Goal: Transaction & Acquisition: Download file/media

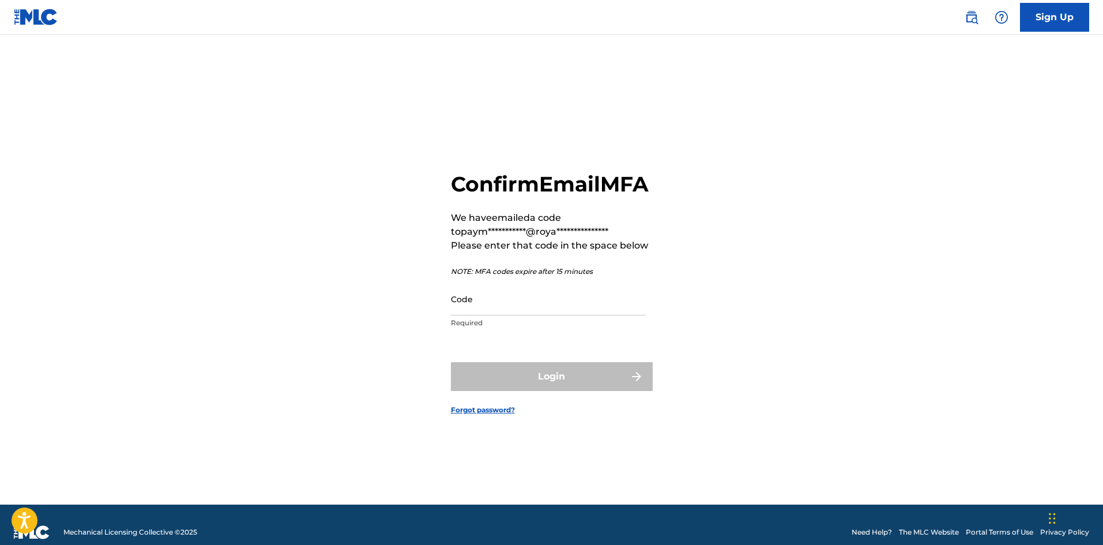
click at [479, 315] on input "Code" at bounding box center [548, 299] width 195 height 33
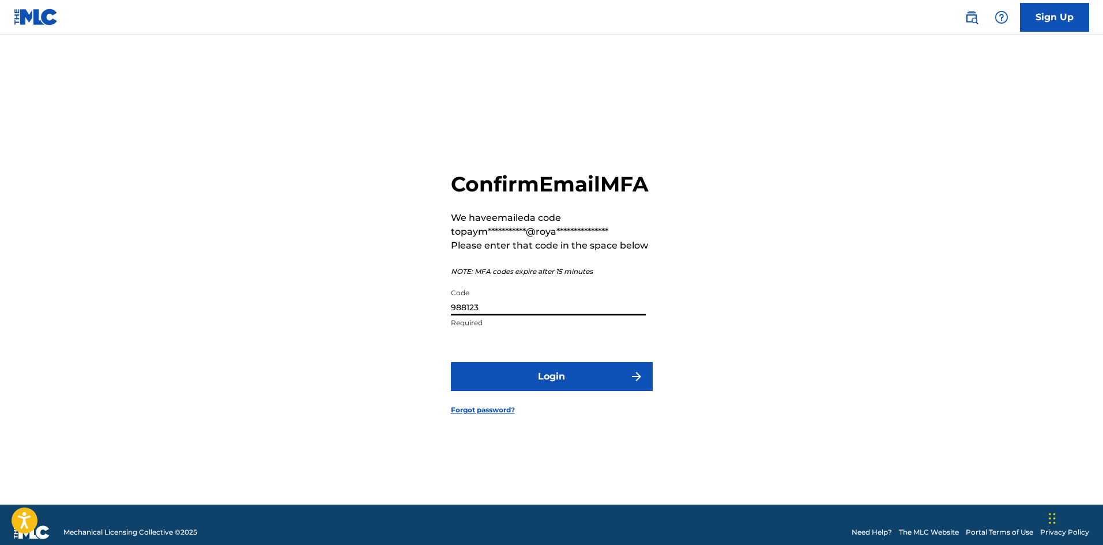
type input "988123"
click at [451, 362] on button "Login" at bounding box center [552, 376] width 202 height 29
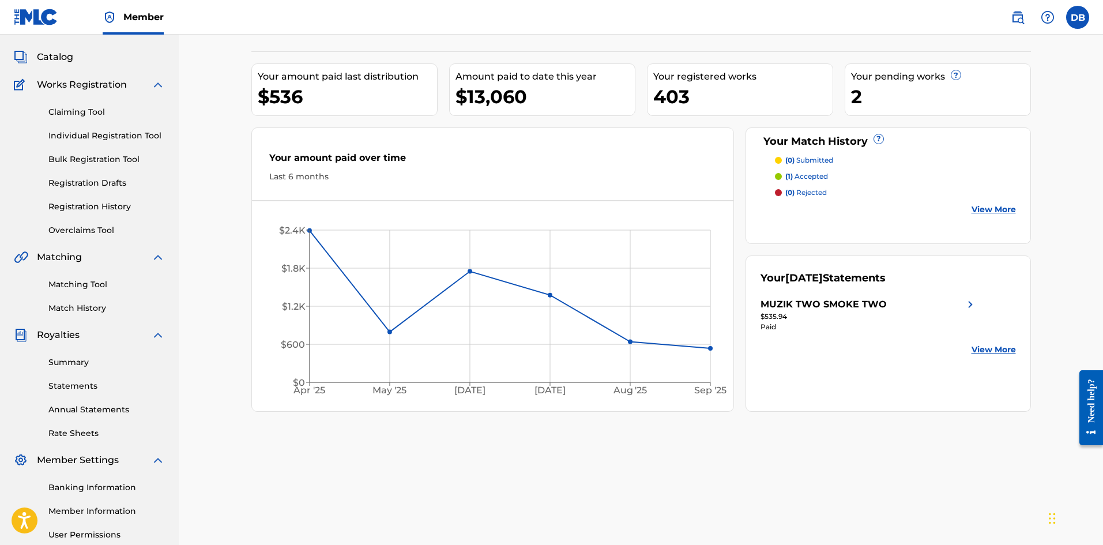
scroll to position [115, 0]
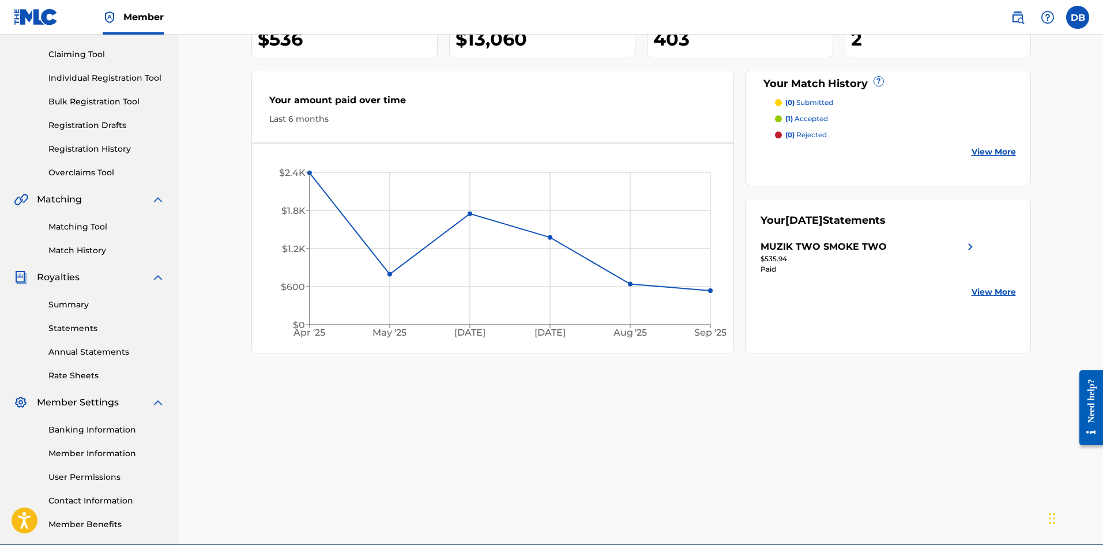
click at [81, 328] on link "Statements" at bounding box center [106, 328] width 117 height 12
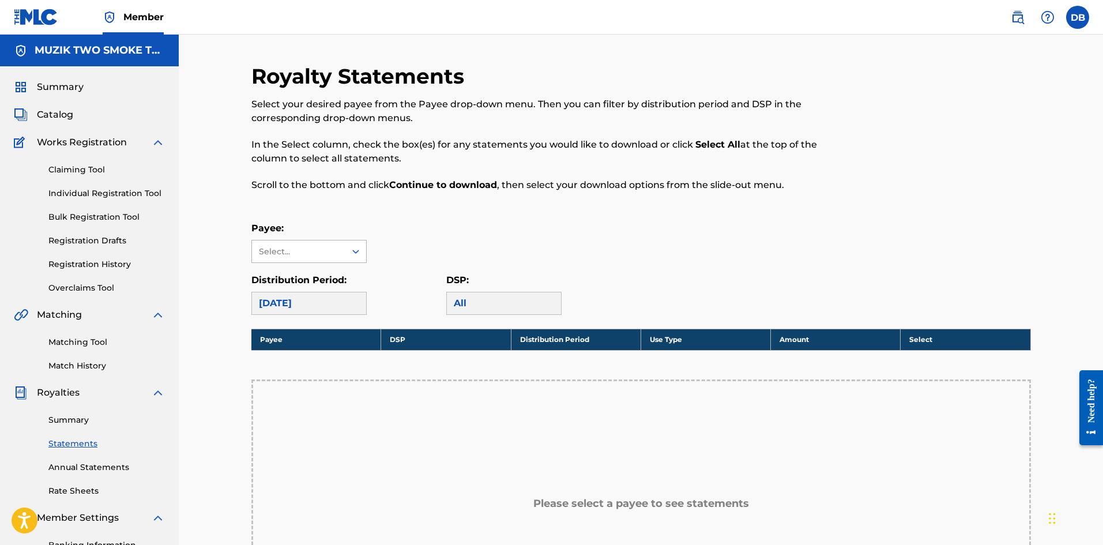
click at [351, 254] on icon at bounding box center [356, 252] width 12 height 12
click at [324, 284] on div "MUZIK TWO SMOKE TWO" at bounding box center [309, 284] width 114 height 43
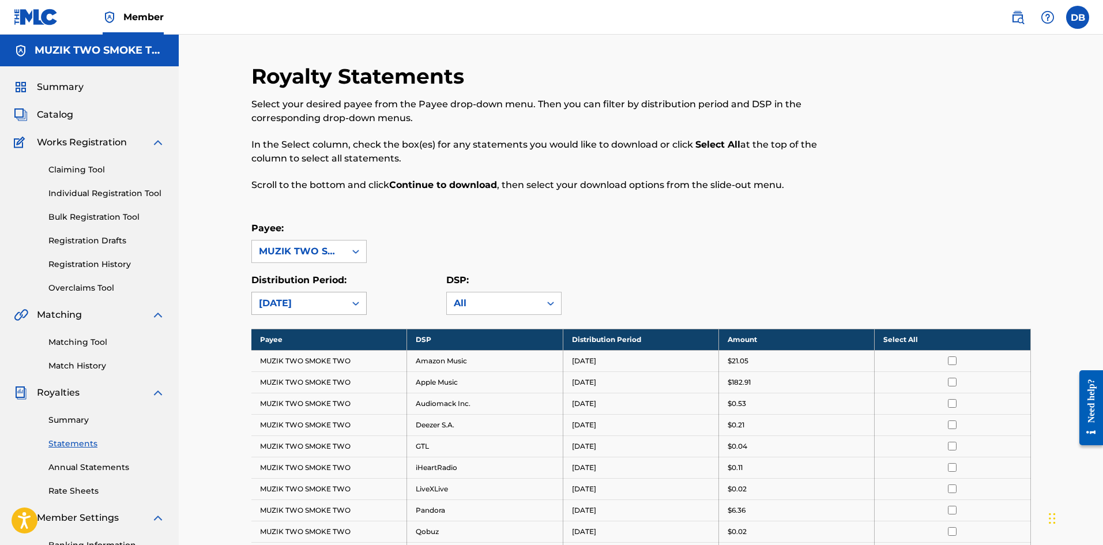
click at [347, 300] on div at bounding box center [355, 303] width 21 height 21
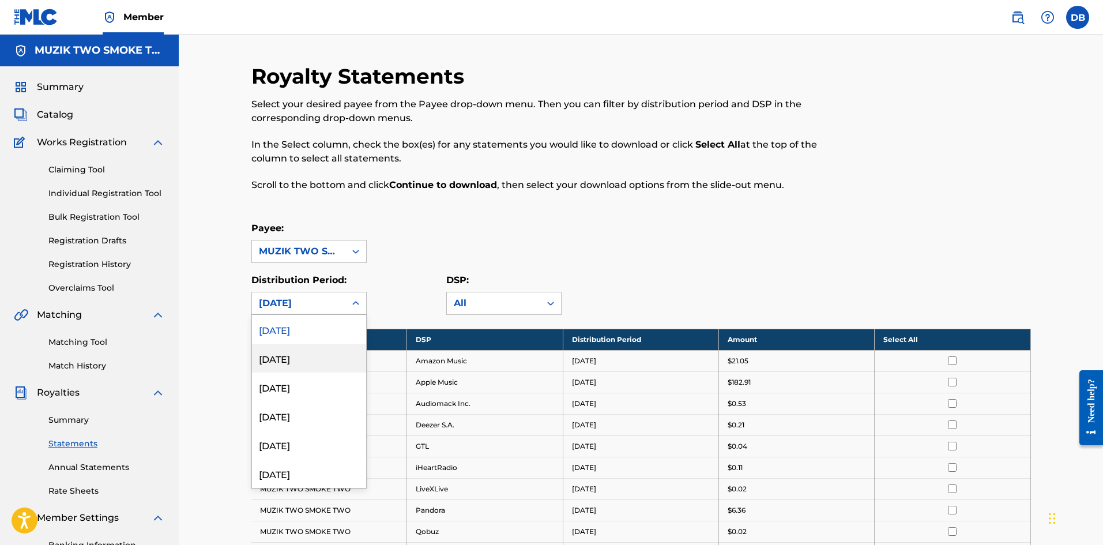
click at [290, 366] on div "[DATE]" at bounding box center [309, 358] width 114 height 29
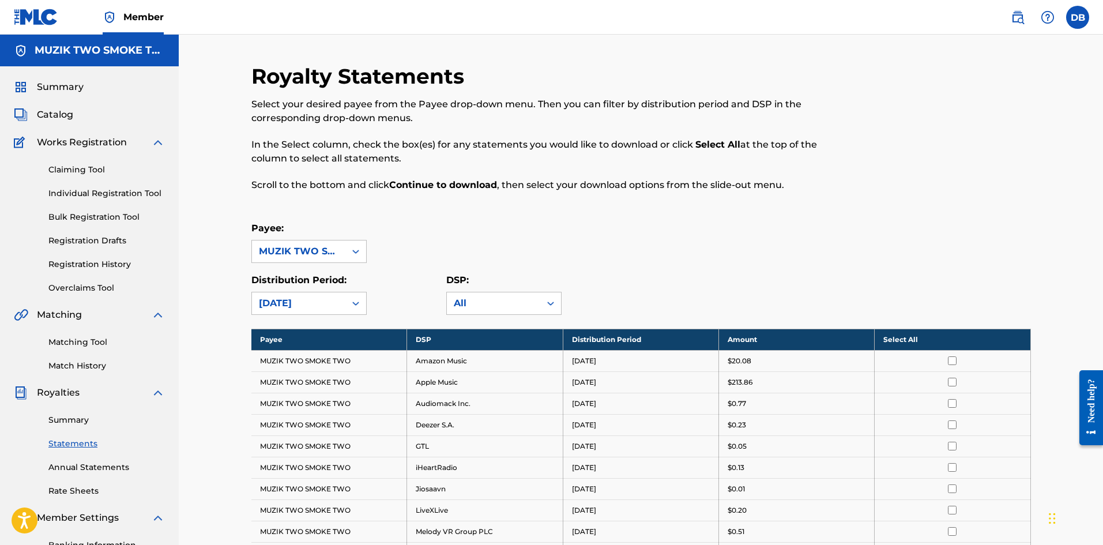
click at [930, 339] on th "Select All" at bounding box center [953, 339] width 156 height 21
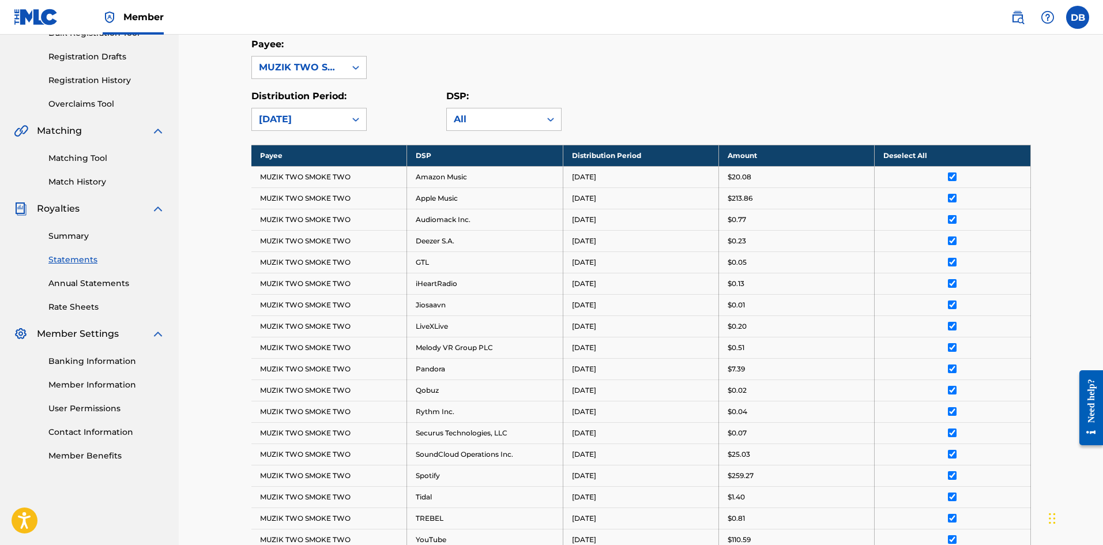
scroll to position [395, 0]
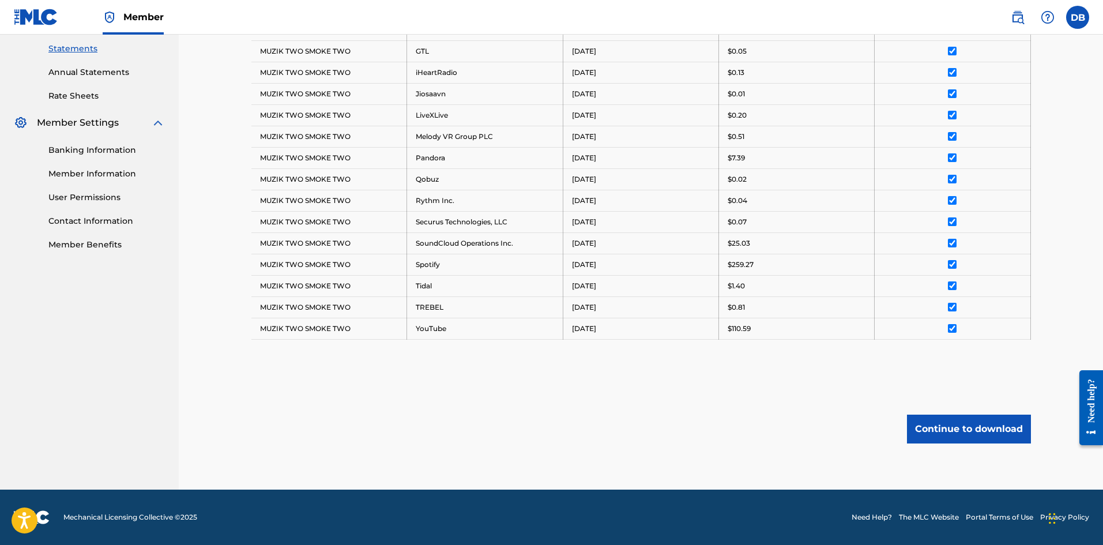
click at [945, 424] on button "Continue to download" at bounding box center [969, 429] width 124 height 29
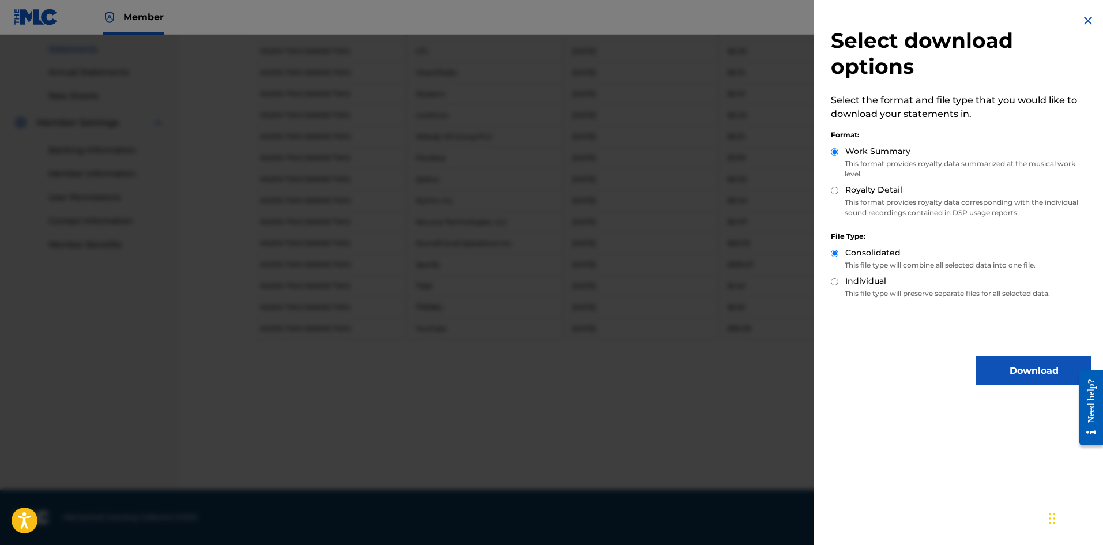
click at [832, 194] on input "Royalty Detail" at bounding box center [834, 190] width 7 height 7
radio input "true"
click at [999, 365] on button "Download" at bounding box center [1033, 370] width 115 height 29
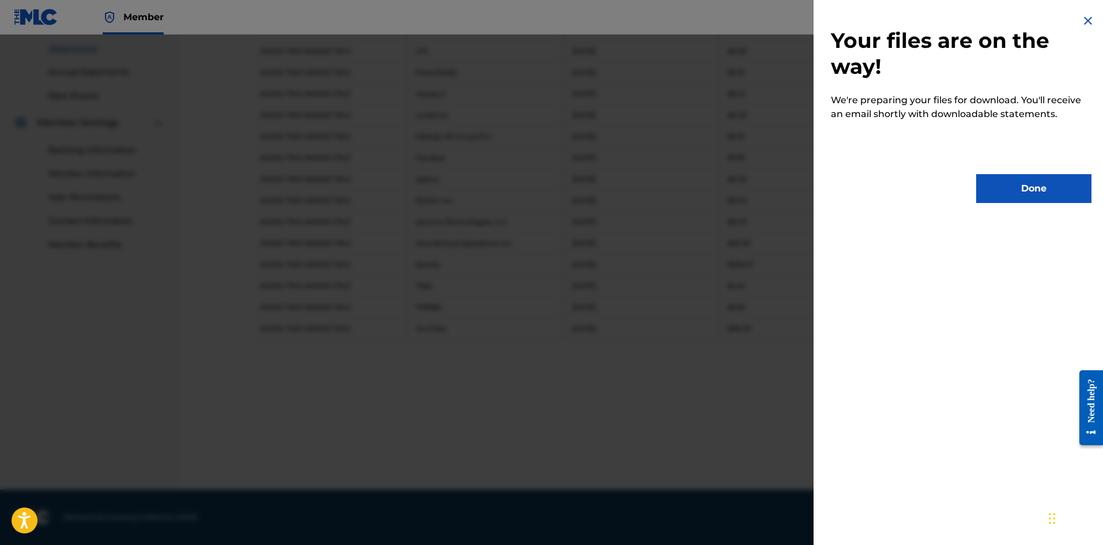
click at [1042, 187] on button "Done" at bounding box center [1033, 188] width 115 height 29
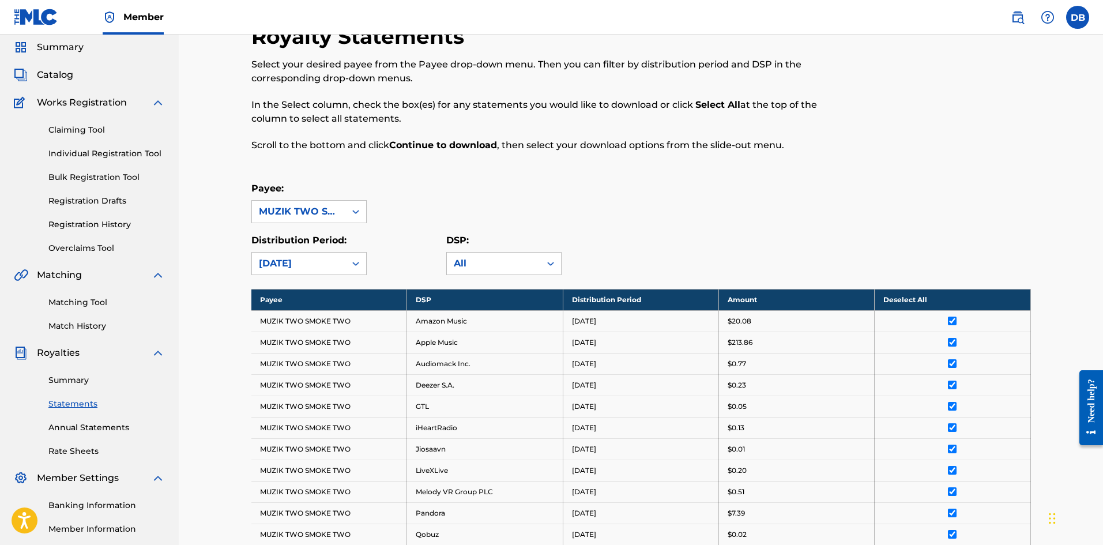
scroll to position [58, 0]
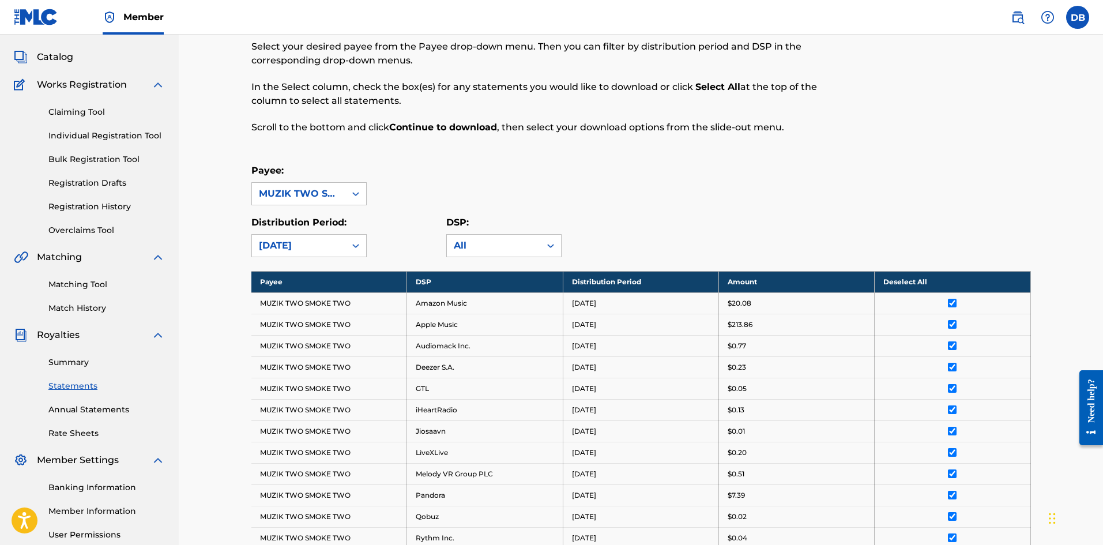
click at [84, 362] on link "Summary" at bounding box center [106, 362] width 117 height 12
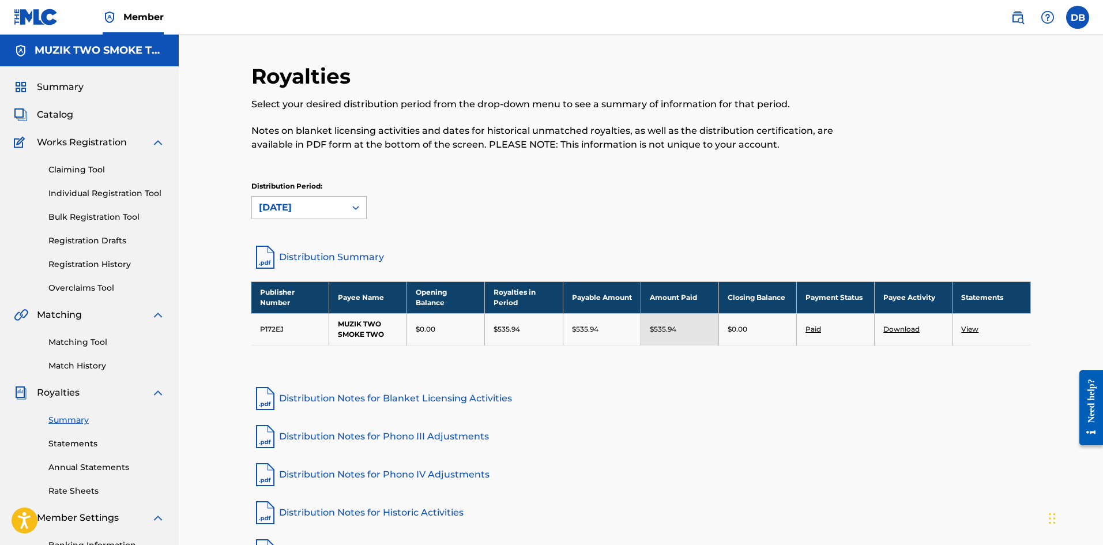
click at [362, 204] on div at bounding box center [355, 207] width 21 height 21
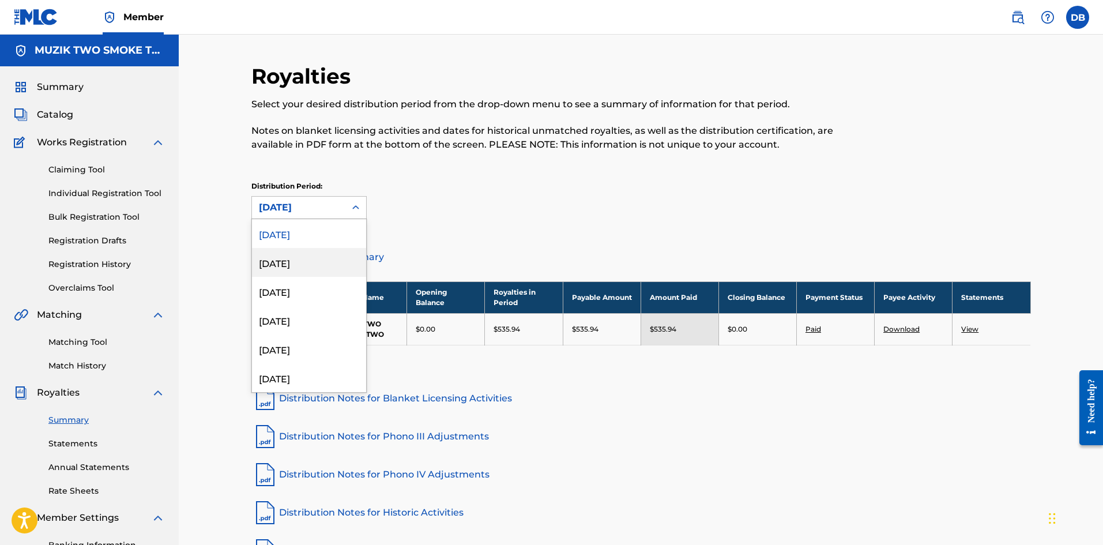
click at [317, 257] on div "[DATE]" at bounding box center [309, 262] width 114 height 29
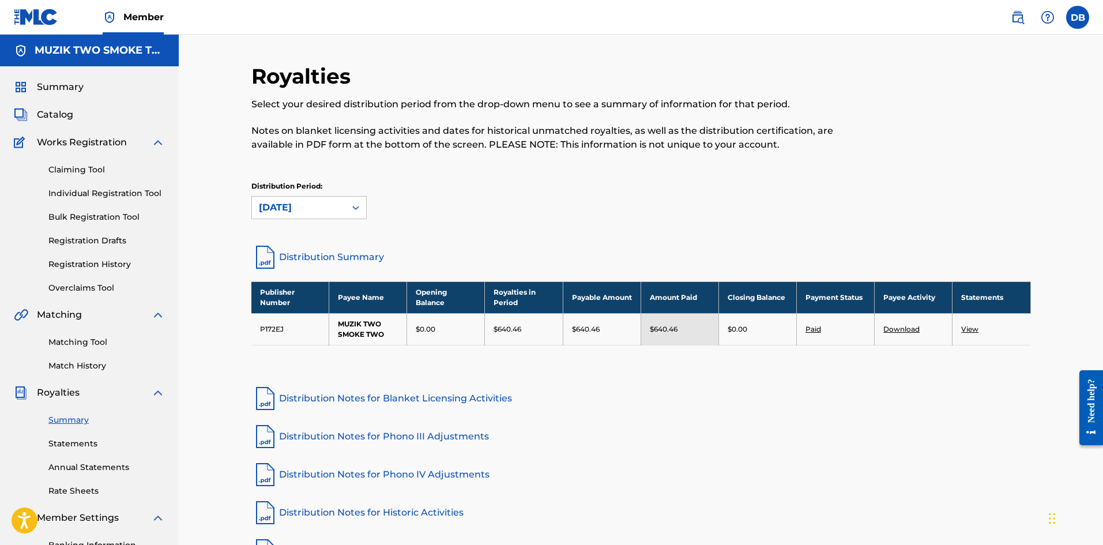
click at [336, 204] on div "[DATE]" at bounding box center [299, 208] width 80 height 14
click at [450, 199] on div "Distribution Period: [DATE]" at bounding box center [641, 200] width 780 height 38
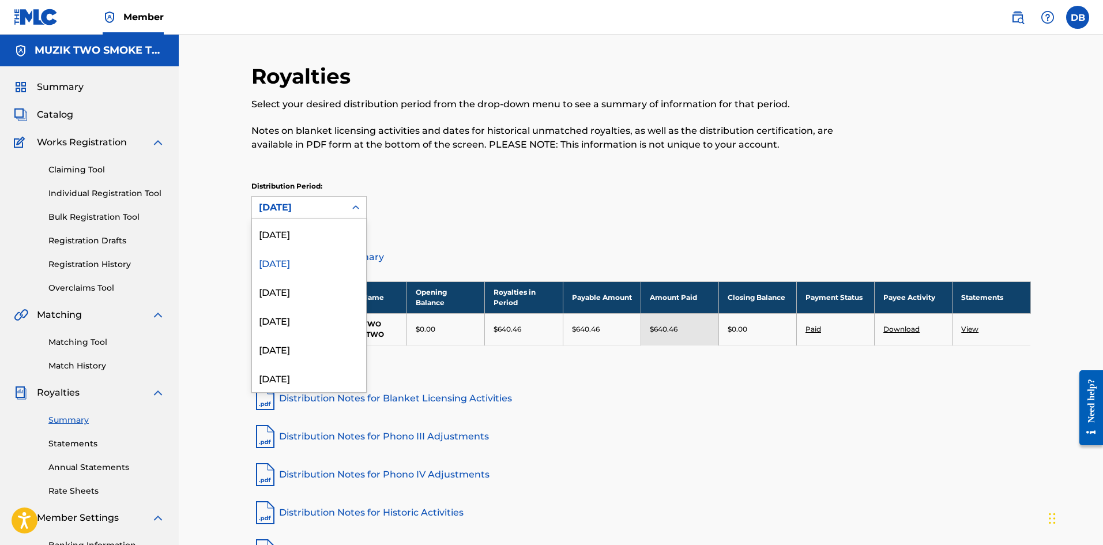
click at [355, 213] on icon at bounding box center [356, 208] width 12 height 12
click at [313, 235] on div "[DATE]" at bounding box center [309, 233] width 114 height 29
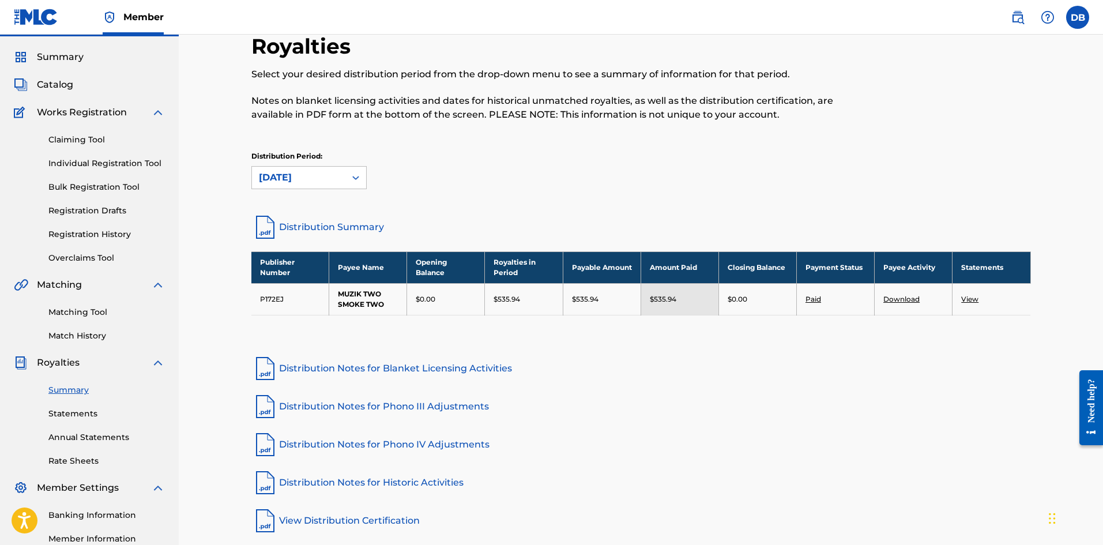
scroll to position [58, 0]
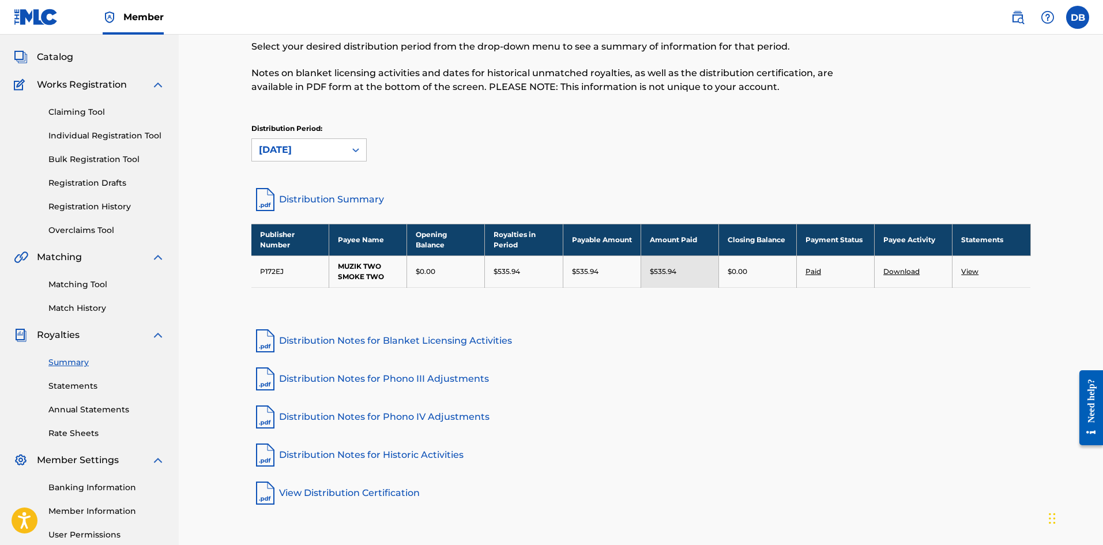
click at [84, 386] on link "Statements" at bounding box center [106, 386] width 117 height 12
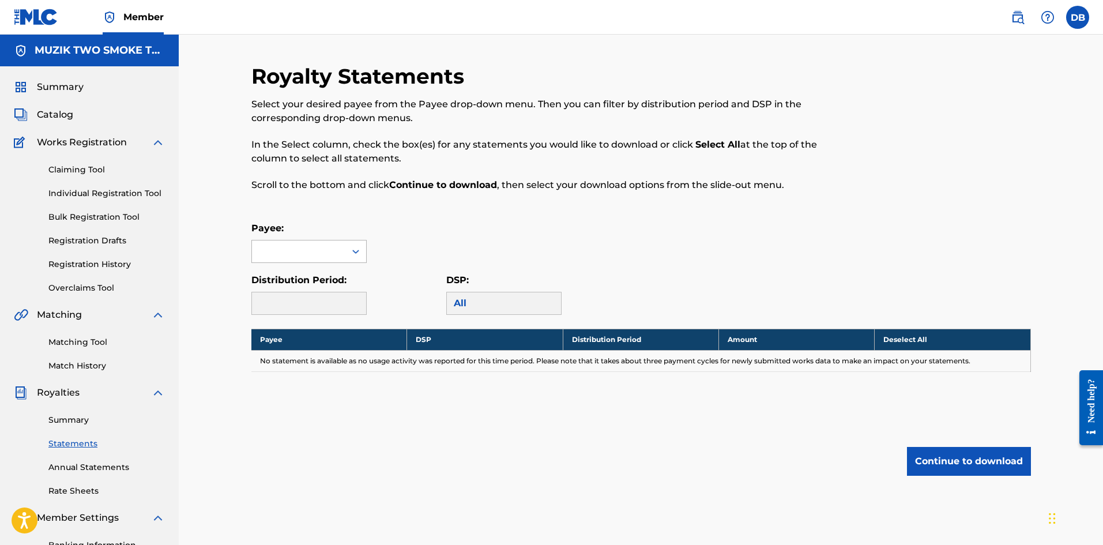
click at [326, 259] on div at bounding box center [298, 252] width 93 height 22
click at [323, 276] on div "MUZIK TWO SMOKE TWO" at bounding box center [309, 284] width 114 height 43
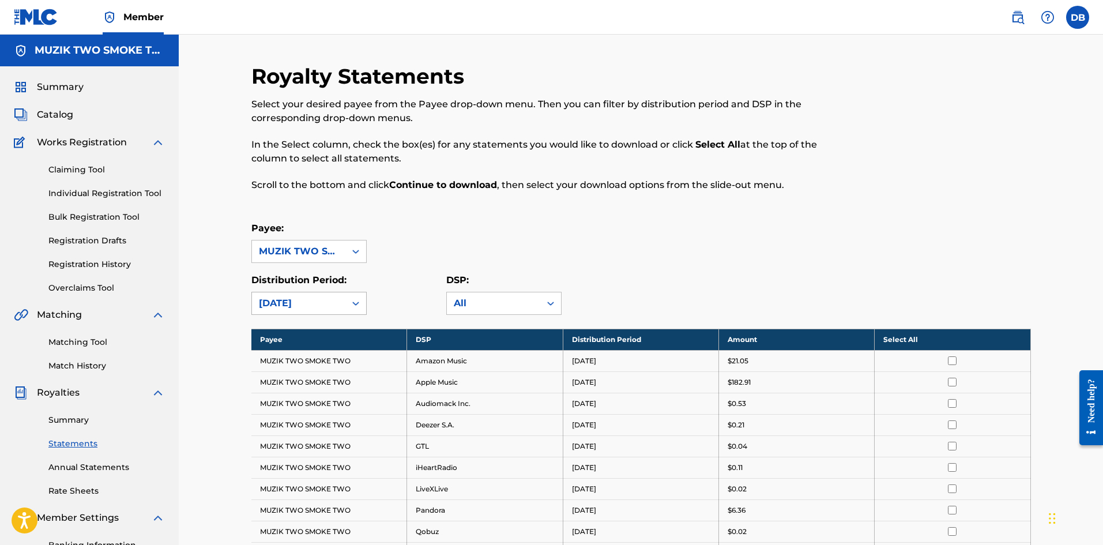
click at [354, 300] on icon at bounding box center [356, 304] width 12 height 12
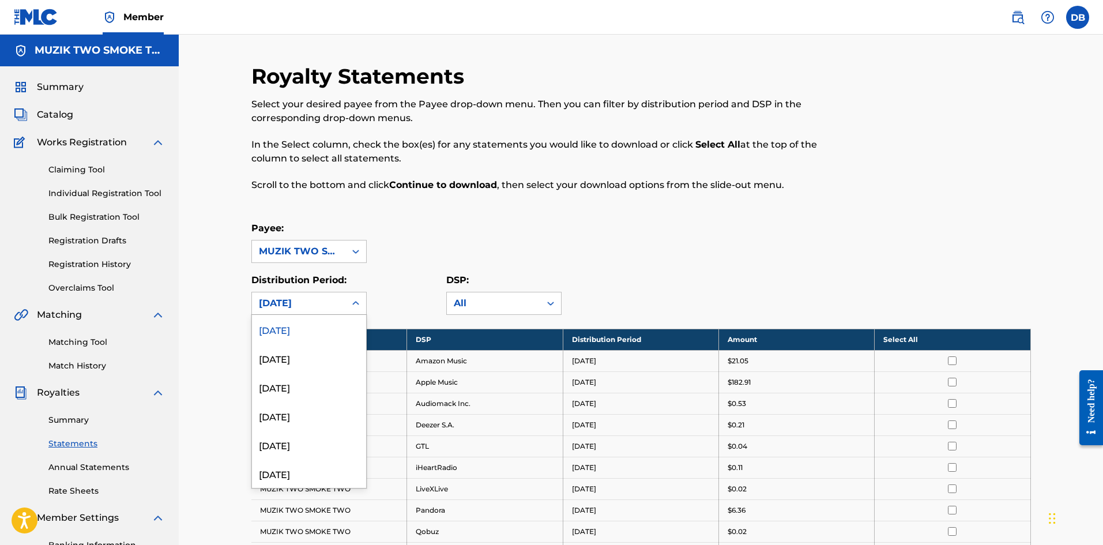
click at [419, 251] on div "Payee: MUZIK TWO SMOKE TWO" at bounding box center [641, 242] width 780 height 42
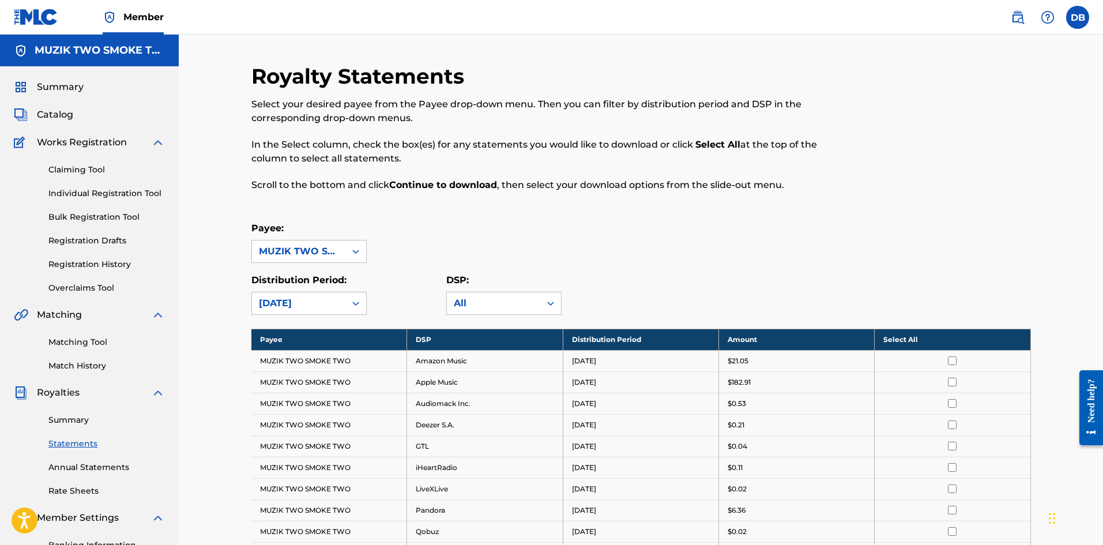
click at [945, 345] on th "Select All" at bounding box center [953, 339] width 156 height 21
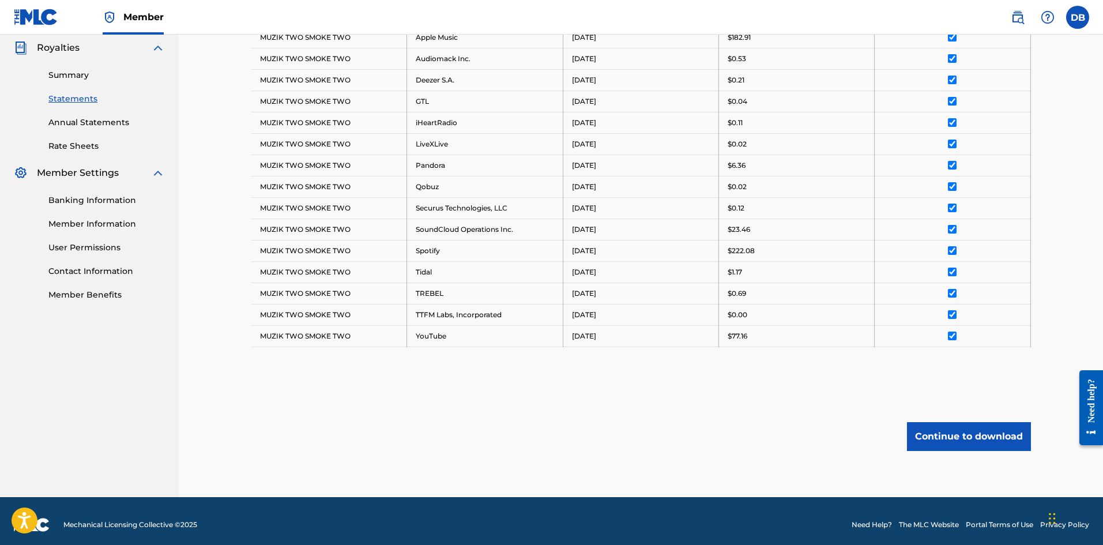
scroll to position [346, 0]
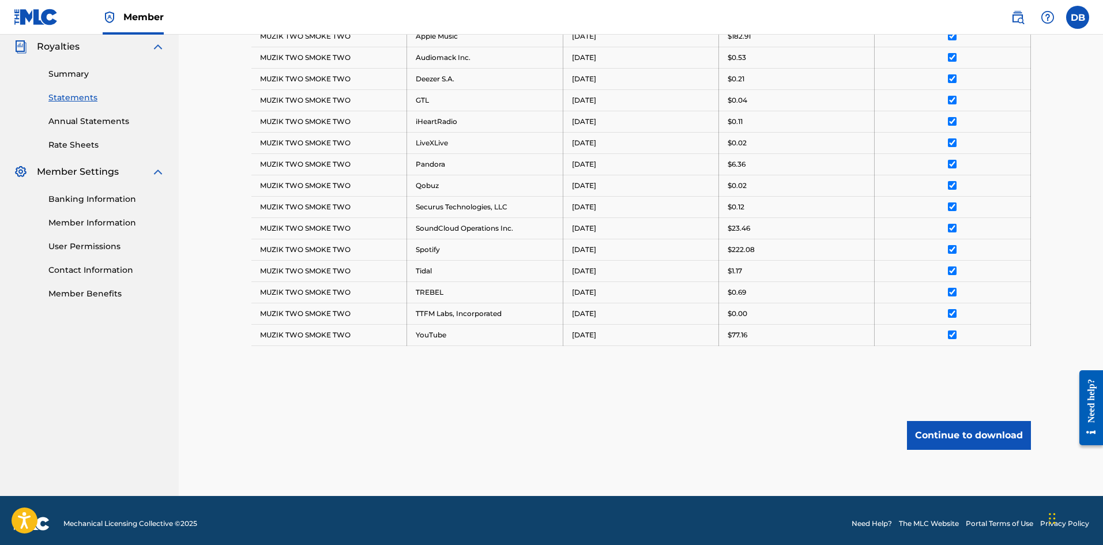
click at [933, 432] on button "Continue to download" at bounding box center [969, 435] width 124 height 29
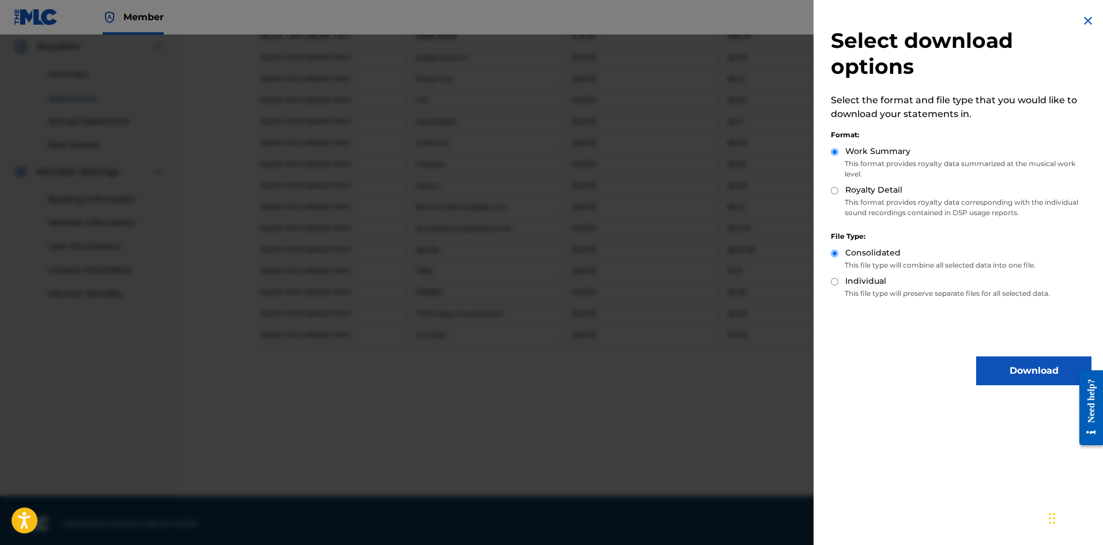
click at [834, 191] on input "Royalty Detail" at bounding box center [834, 190] width 7 height 7
radio input "true"
click at [1013, 380] on button "Download" at bounding box center [1033, 370] width 115 height 29
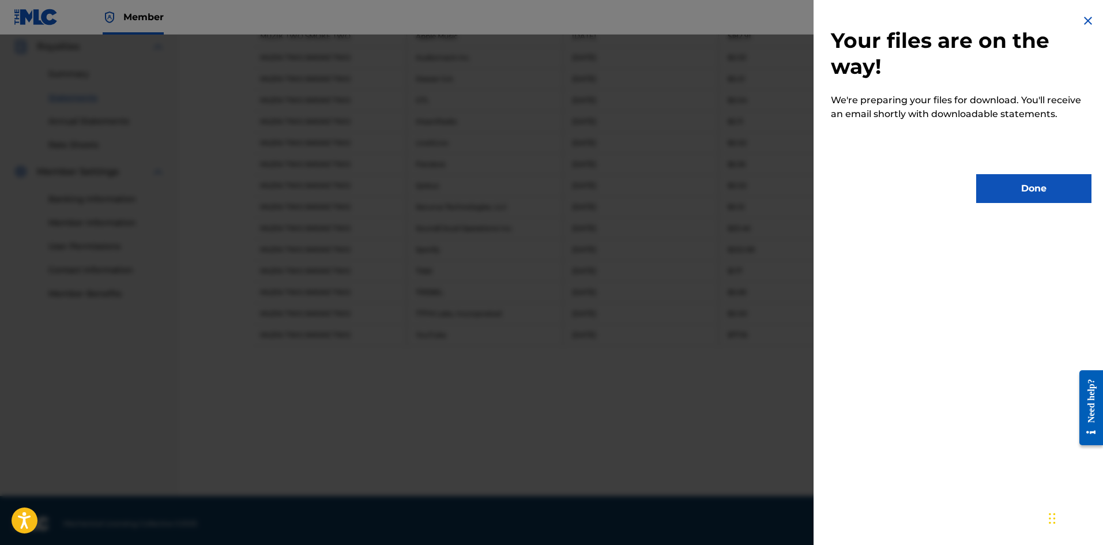
click at [1014, 194] on button "Done" at bounding box center [1033, 188] width 115 height 29
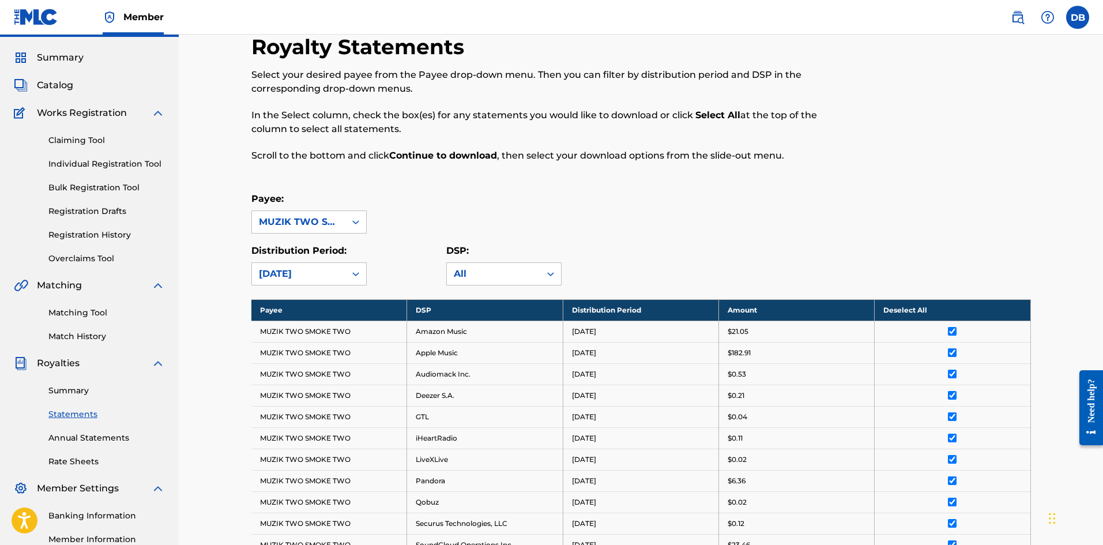
scroll to position [58, 0]
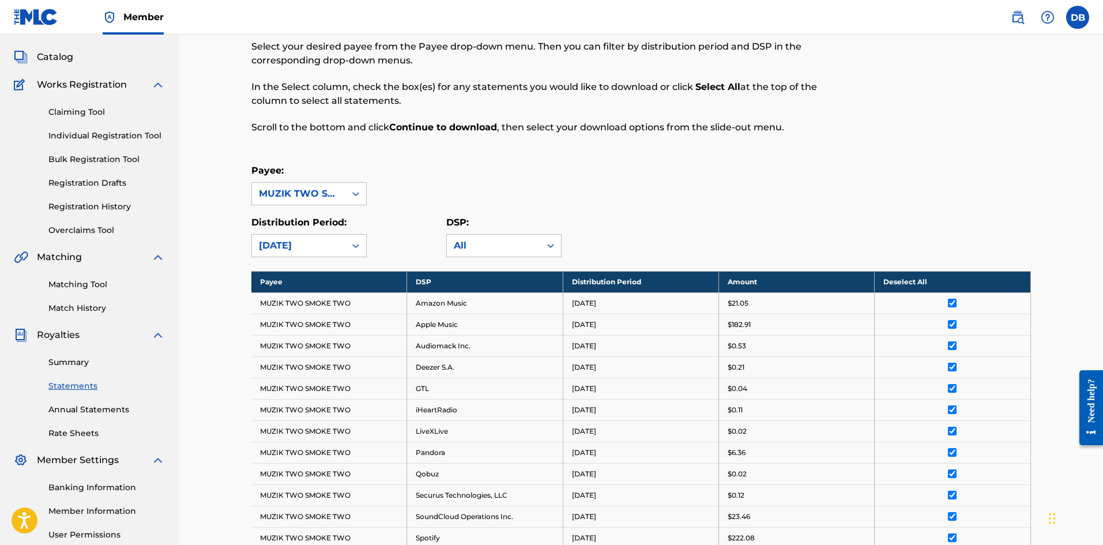
click at [78, 384] on link "Statements" at bounding box center [106, 386] width 117 height 12
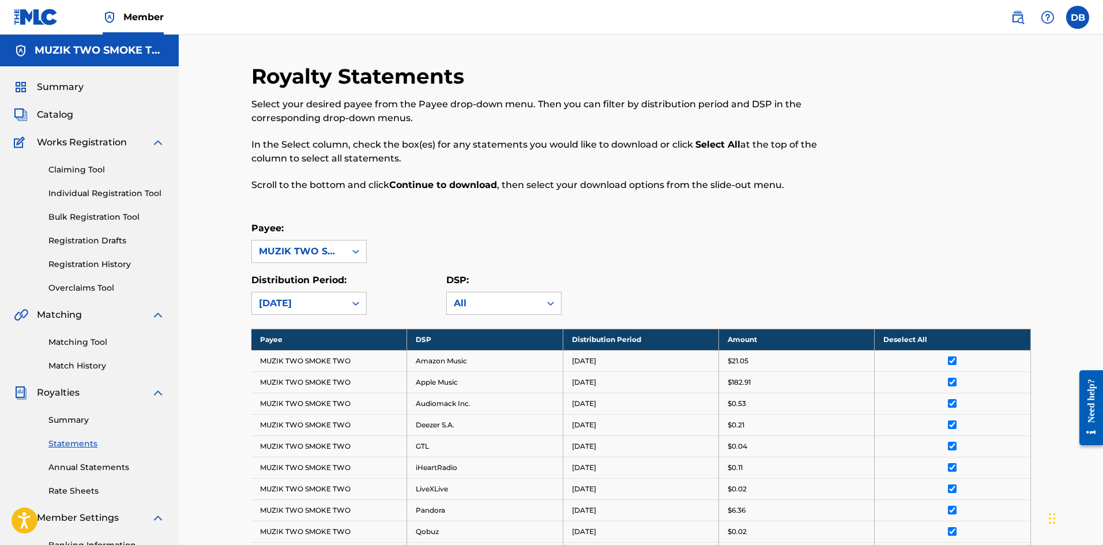
click at [84, 415] on link "Summary" at bounding box center [106, 420] width 117 height 12
